Goal: Information Seeking & Learning: Learn about a topic

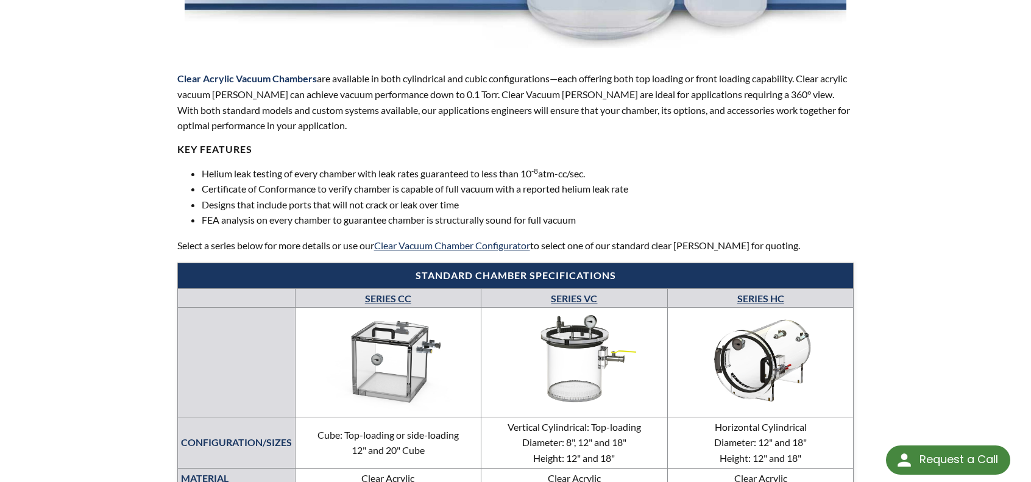
scroll to position [366, 0]
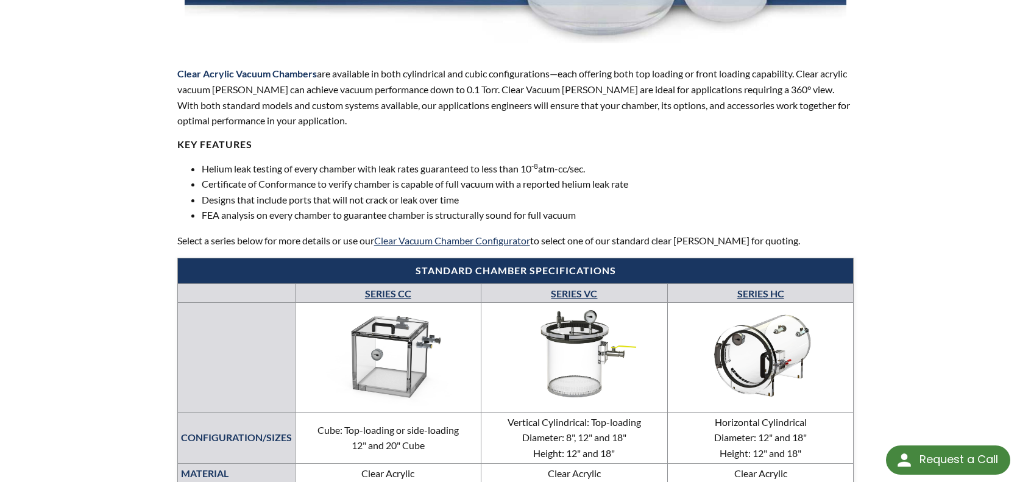
drag, startPoint x: 616, startPoint y: 168, endPoint x: 519, endPoint y: 168, distance: 96.3
click at [519, 168] on li "Helium leak testing of every chamber with leak rates guaranteed to less than 10…" at bounding box center [528, 169] width 653 height 16
click at [489, 166] on li "Helium leak testing of every chamber with leak rates guaranteed to less than 10…" at bounding box center [528, 169] width 653 height 16
drag, startPoint x: 592, startPoint y: 164, endPoint x: 522, endPoint y: 164, distance: 70.7
click at [522, 164] on li "Helium leak testing of every chamber with leak rates guaranteed to less than 10…" at bounding box center [528, 169] width 653 height 16
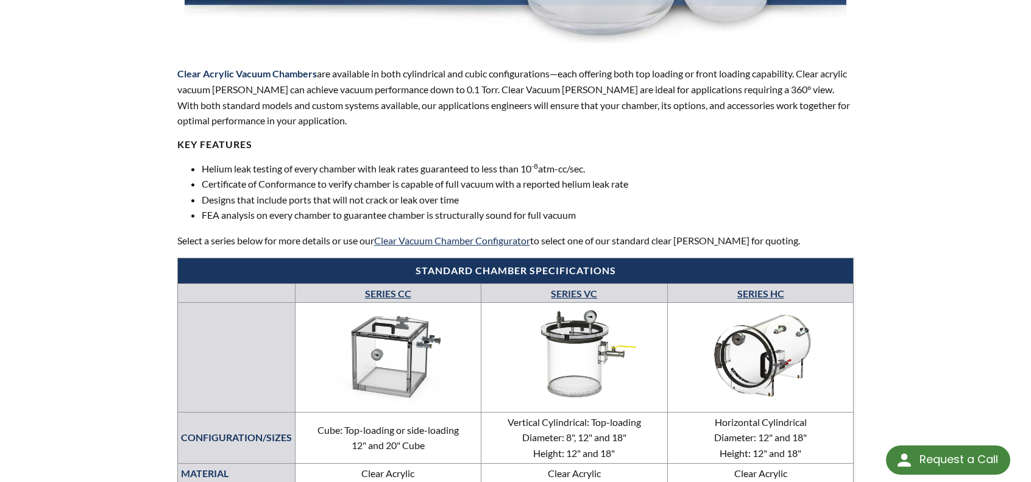
click at [511, 168] on li "Helium leak testing of every chamber with leak rates guaranteed to less than 10…" at bounding box center [528, 169] width 653 height 16
drag, startPoint x: 623, startPoint y: 174, endPoint x: 328, endPoint y: 208, distance: 296.3
click at [328, 208] on ul "Helium leak testing of every chamber with leak rates guaranteed to less than 10…" at bounding box center [515, 192] width 677 height 62
click at [338, 192] on li "Designs that include ports that will not crack or leak over time" at bounding box center [528, 200] width 653 height 16
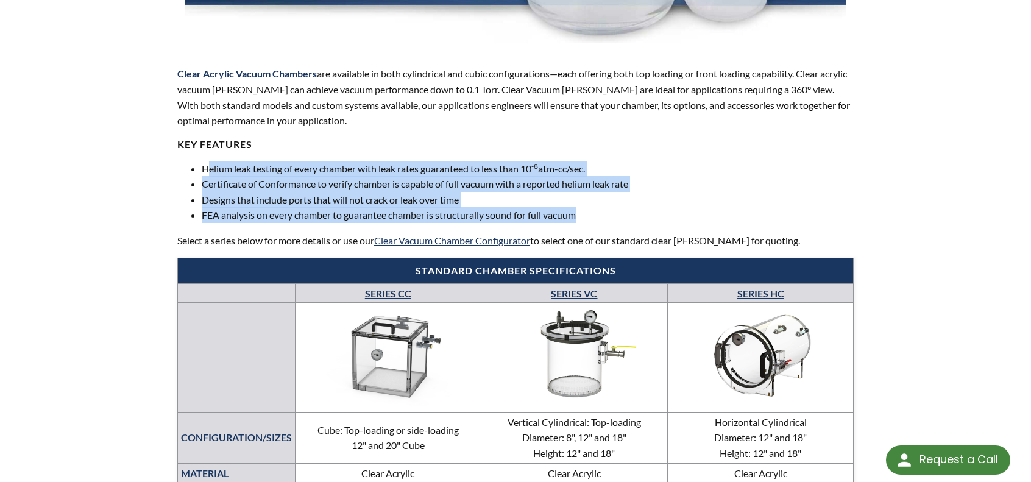
drag, startPoint x: 589, startPoint y: 215, endPoint x: 210, endPoint y: 168, distance: 381.9
click at [210, 168] on ul "Helium leak testing of every chamber with leak rates guaranteed to less than 10…" at bounding box center [515, 192] width 677 height 62
click at [211, 170] on li "Helium leak testing of every chamber with leak rates guaranteed to less than 10…" at bounding box center [528, 169] width 653 height 16
